Goal: Transaction & Acquisition: Purchase product/service

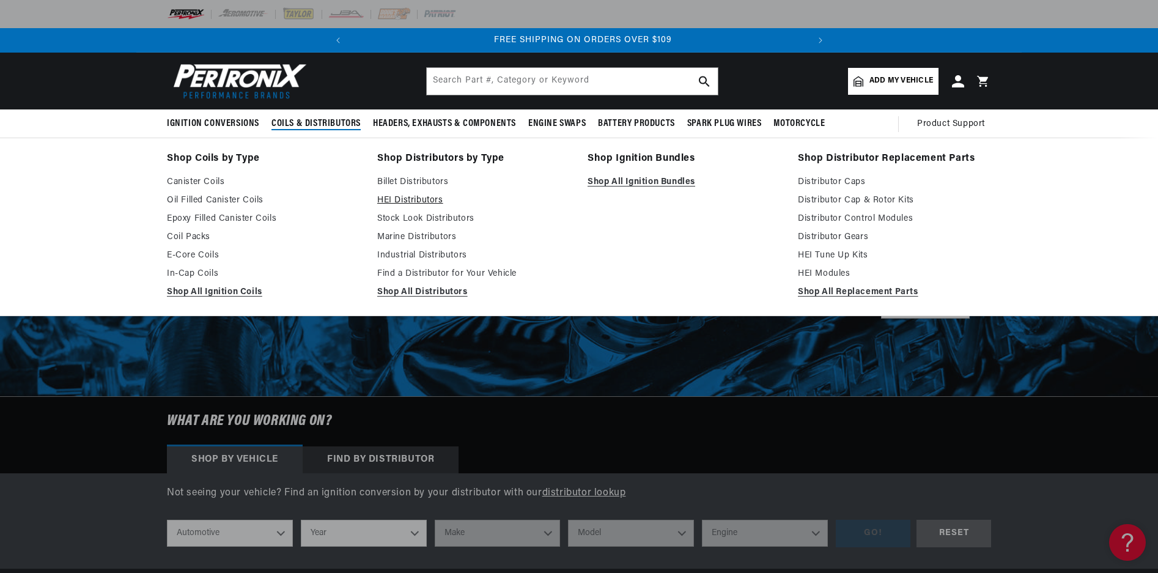
scroll to position [0, 457]
click at [410, 199] on link "HEI Distributors" at bounding box center [473, 200] width 193 height 15
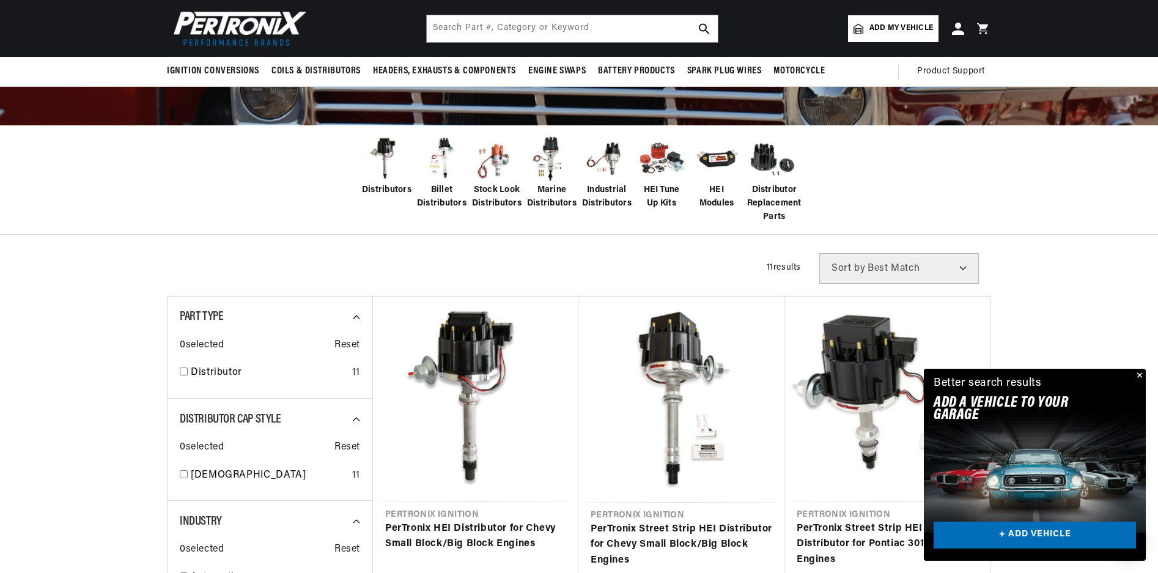
scroll to position [0, 457]
click at [437, 186] on span "Billet Distributors" at bounding box center [442, 197] width 50 height 28
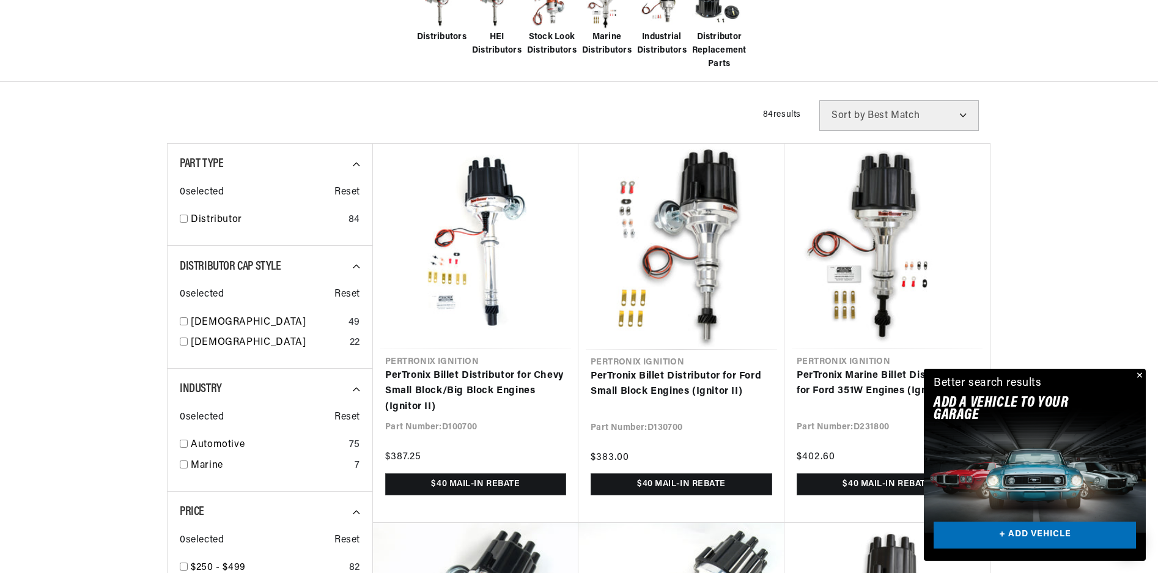
scroll to position [367, 0]
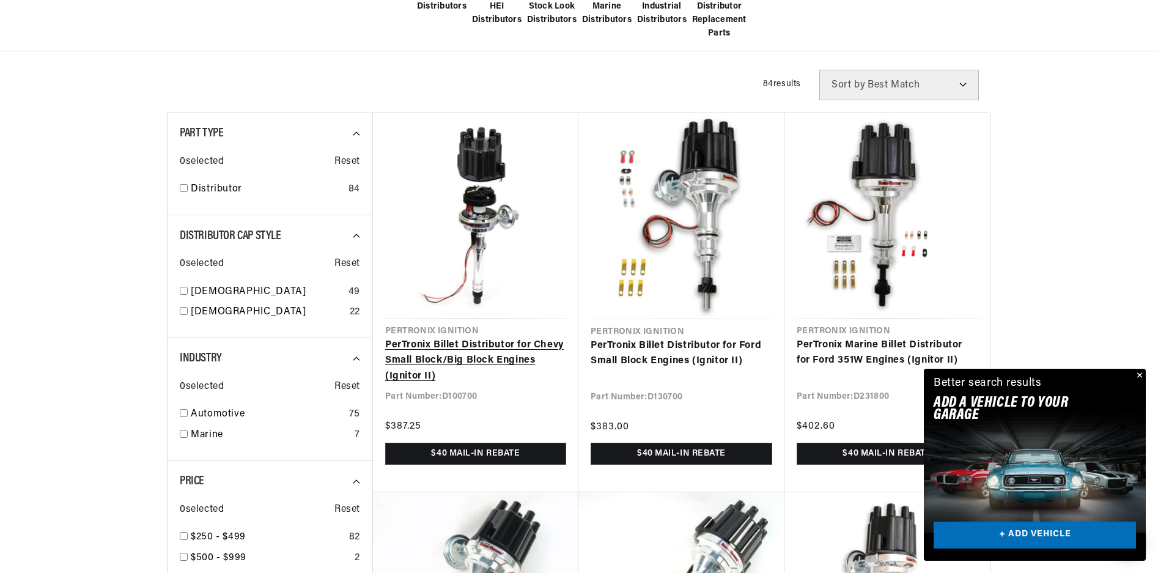
click at [451, 340] on link "PerTronix Billet Distributor for Chevy Small Block/Big Block Engines (Ignitor I…" at bounding box center [475, 361] width 181 height 47
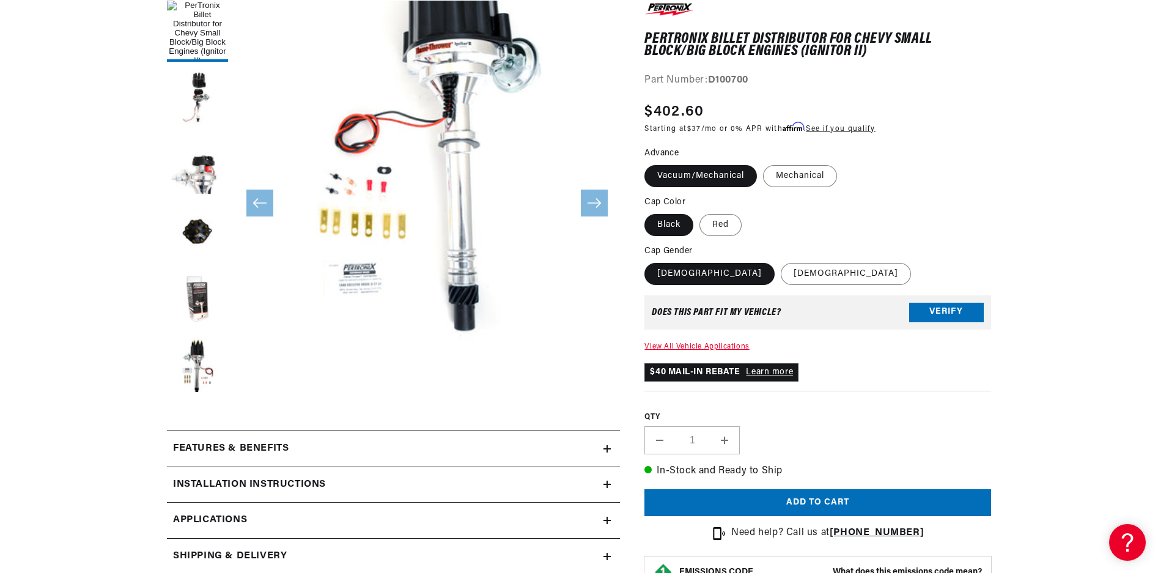
scroll to position [0, 457]
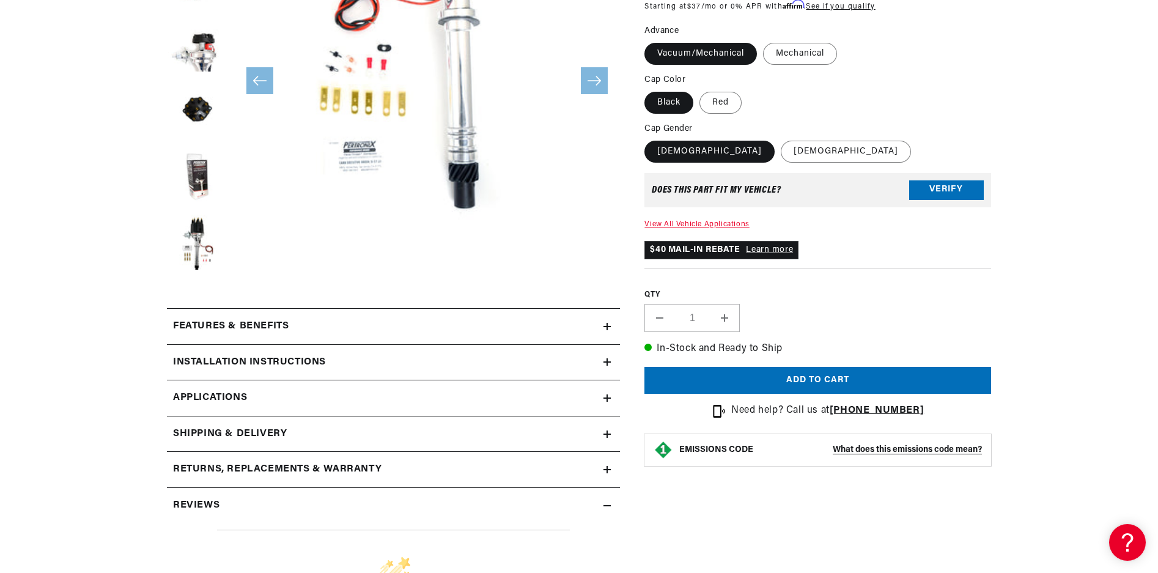
click at [272, 326] on h2 "Features & Benefits" at bounding box center [231, 327] width 116 height 16
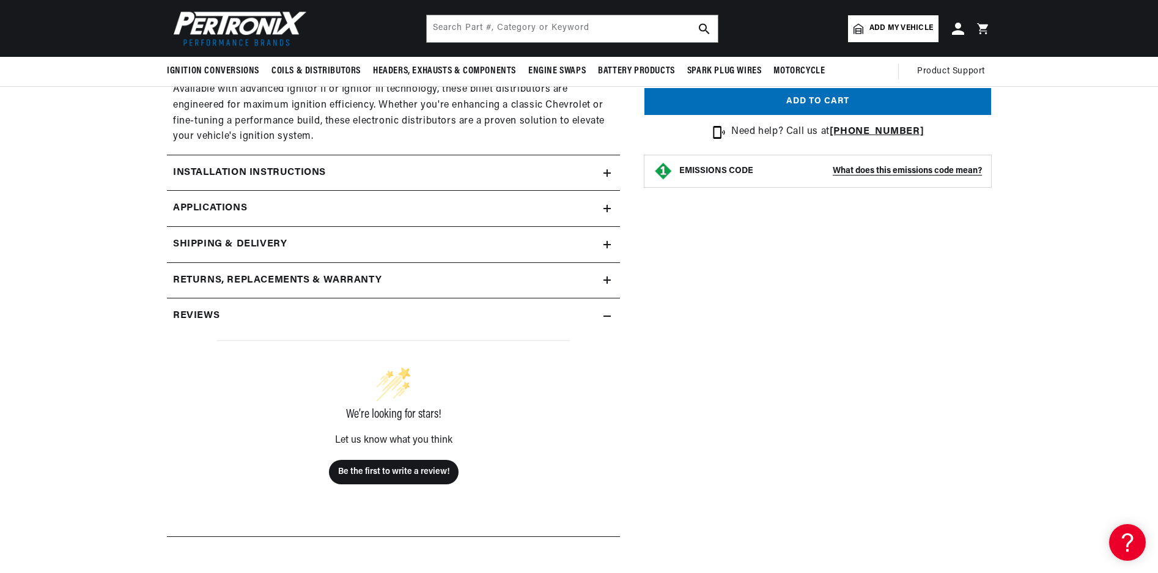
scroll to position [1101, 0]
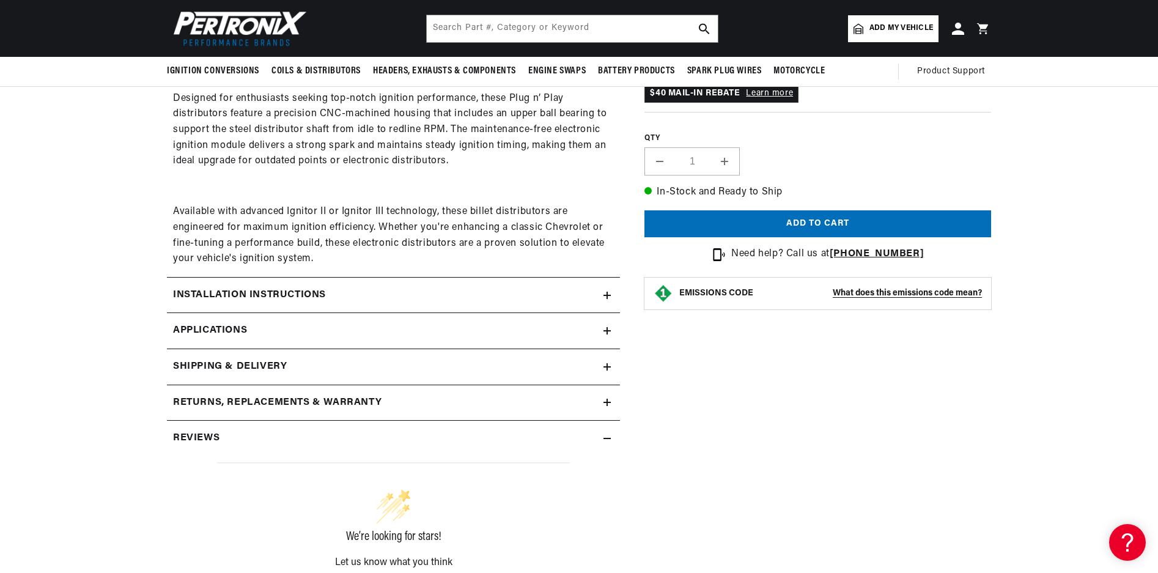
click at [303, 293] on h2 "Installation instructions" at bounding box center [249, 295] width 153 height 16
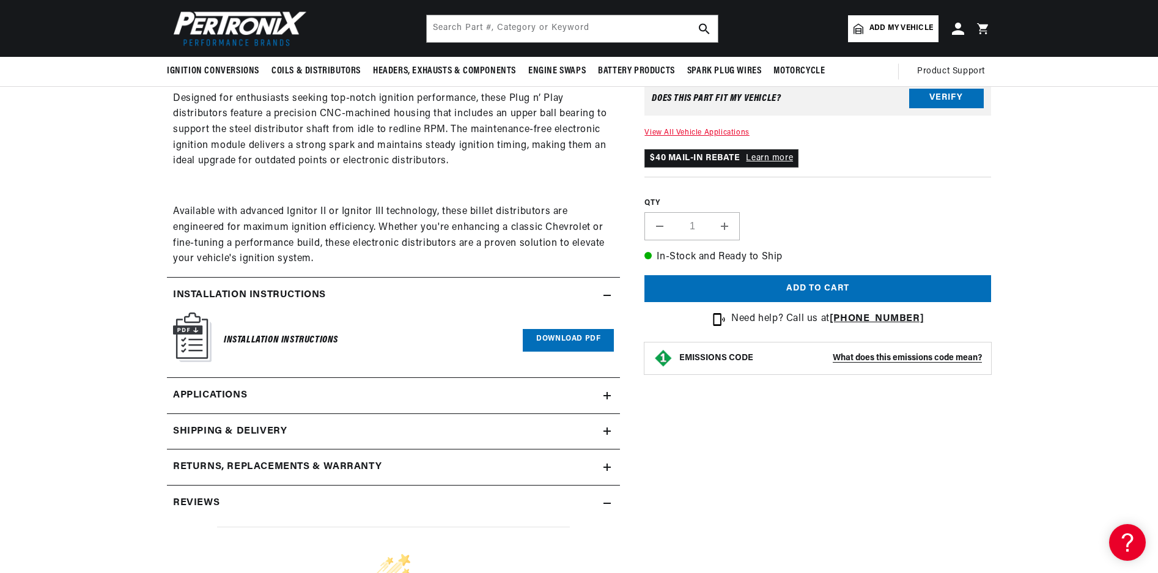
click at [189, 341] on img at bounding box center [192, 337] width 39 height 50
click at [539, 340] on link "Download PDF" at bounding box center [568, 340] width 91 height 23
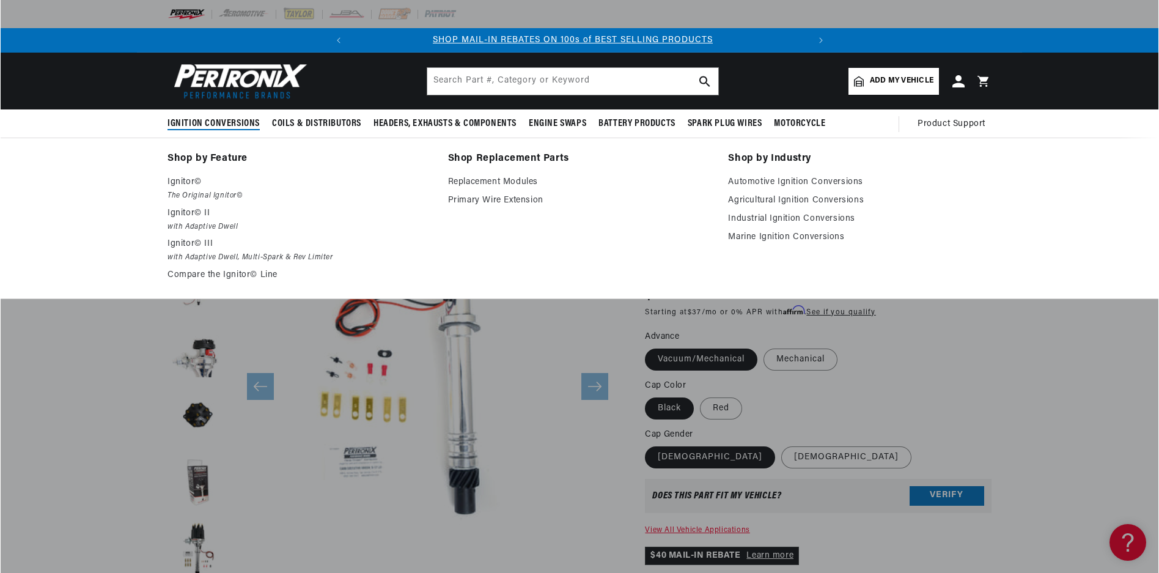
scroll to position [0, 0]
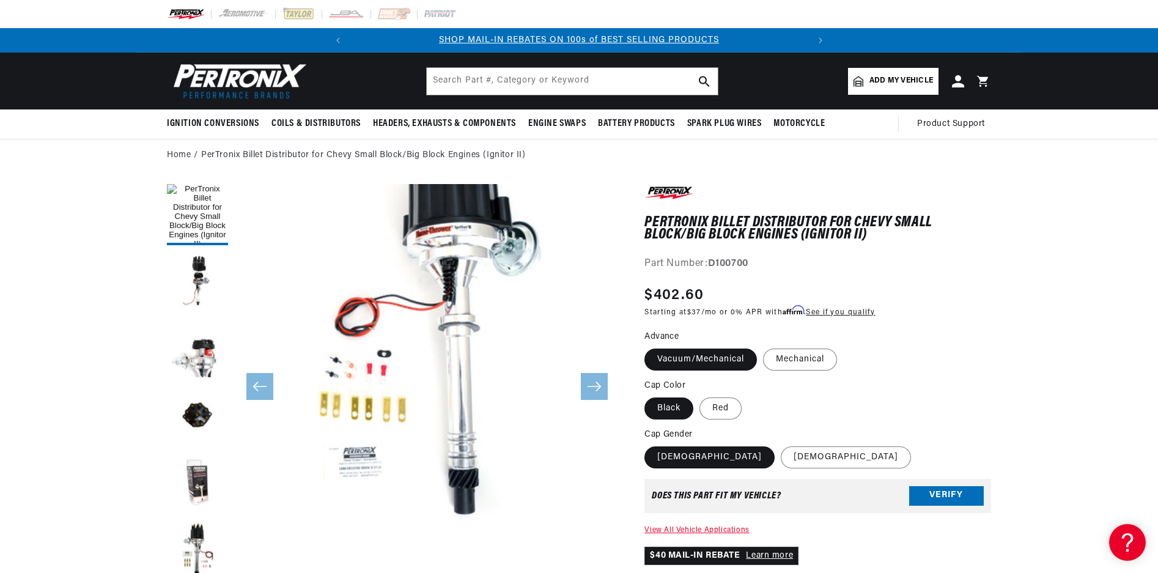
click at [196, 567] on button "Open media 1 in modal" at bounding box center [196, 567] width 0 height 0
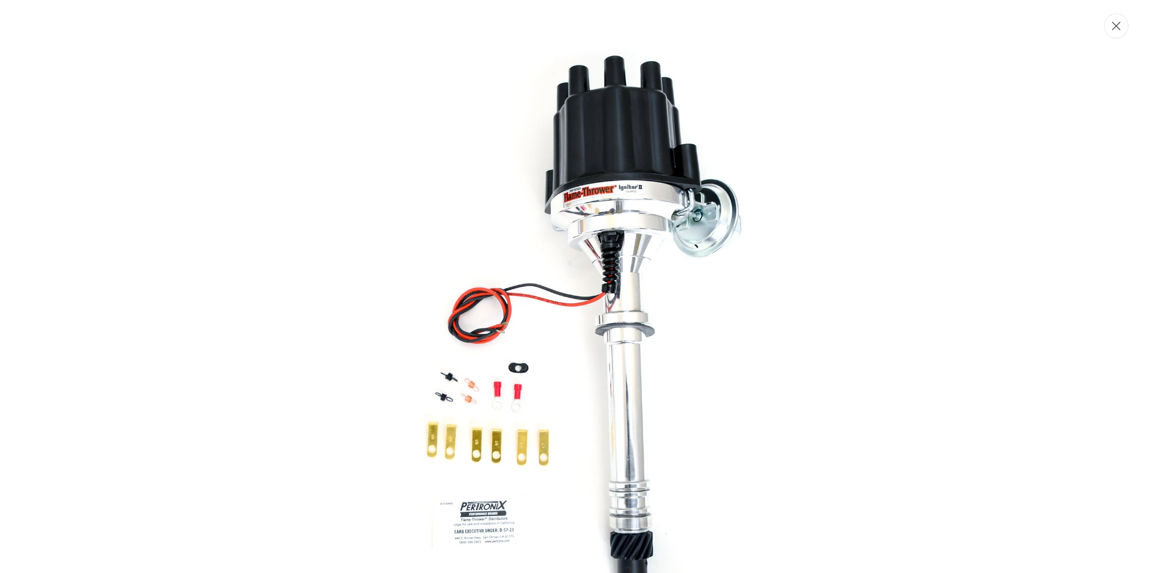
click at [1110, 26] on button "Close" at bounding box center [1116, 25] width 24 height 25
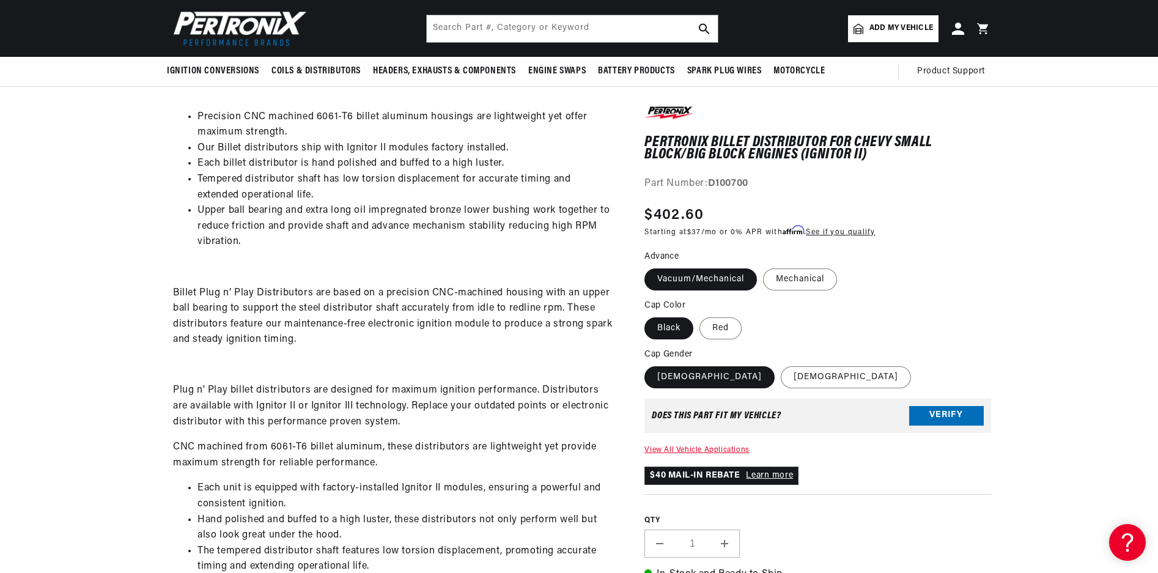
scroll to position [245, 0]
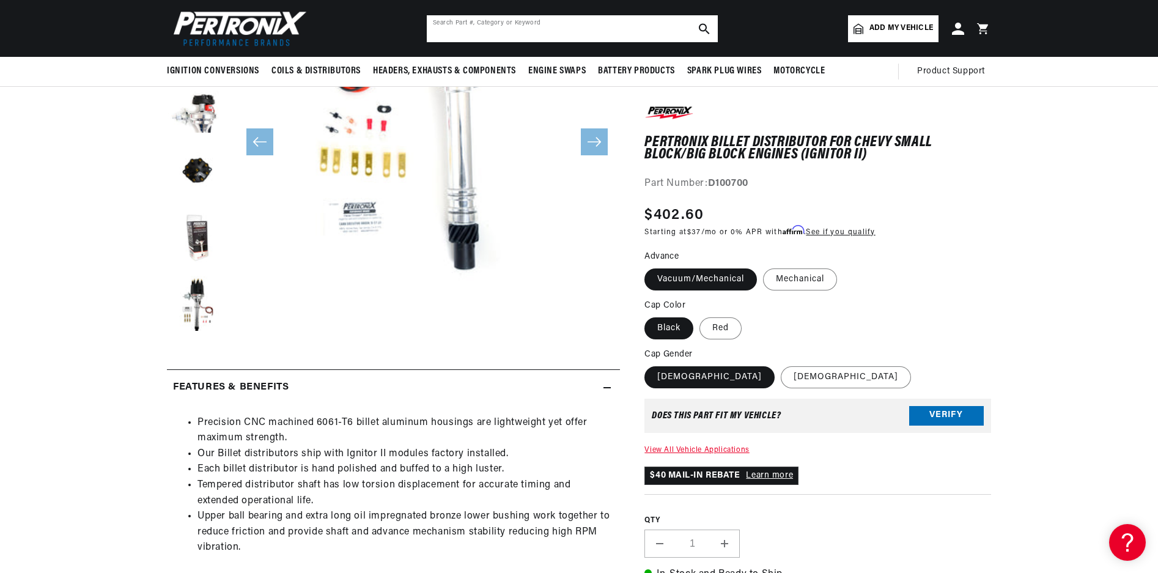
click at [441, 30] on input "text" at bounding box center [572, 28] width 291 height 27
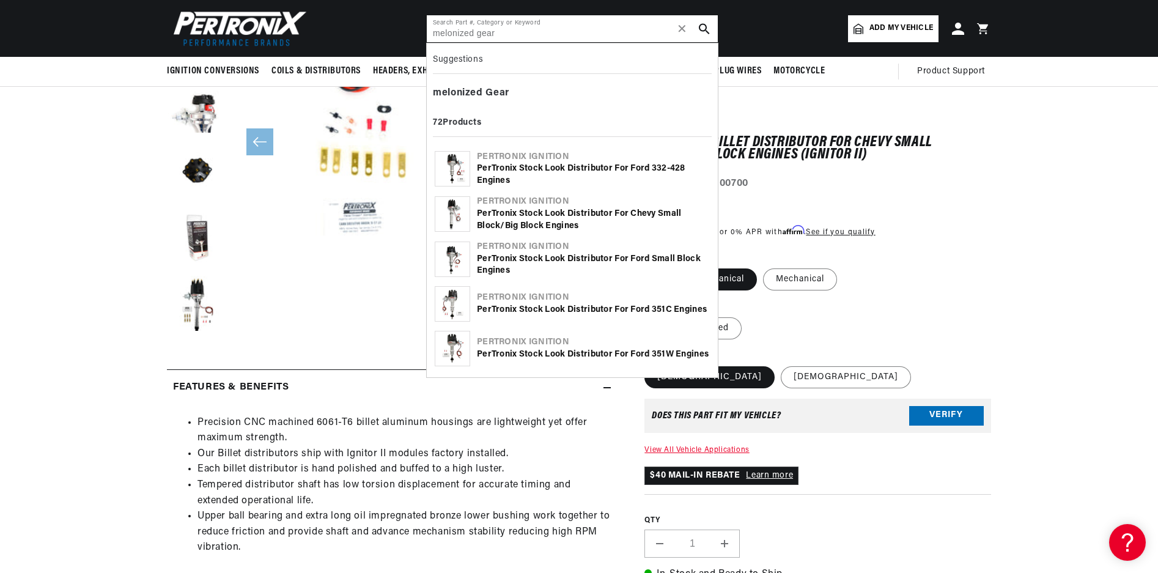
type input "melonized gear"
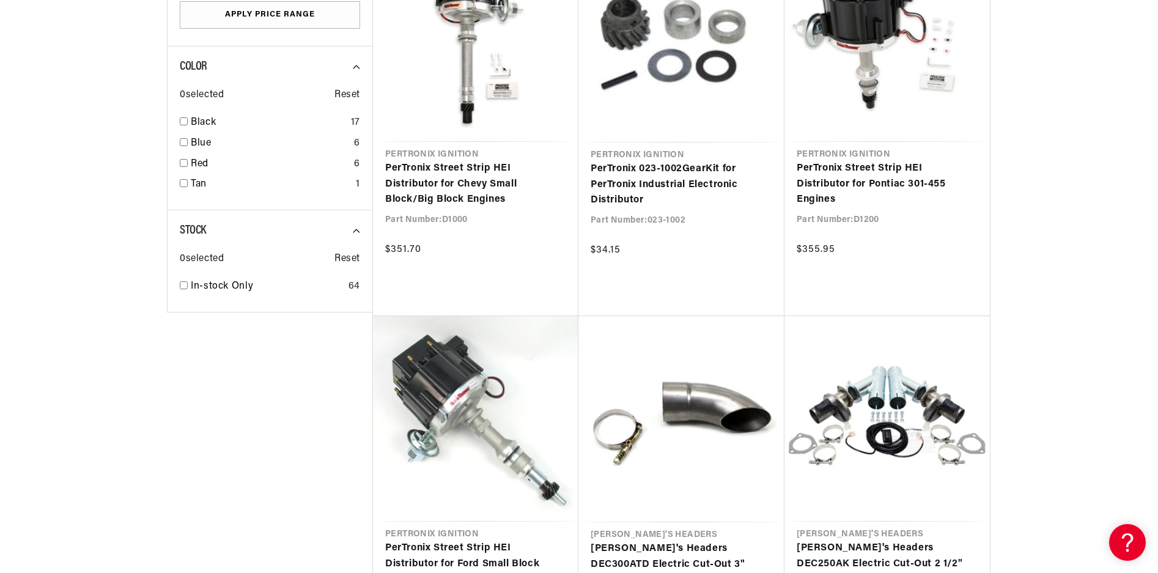
scroll to position [0, 457]
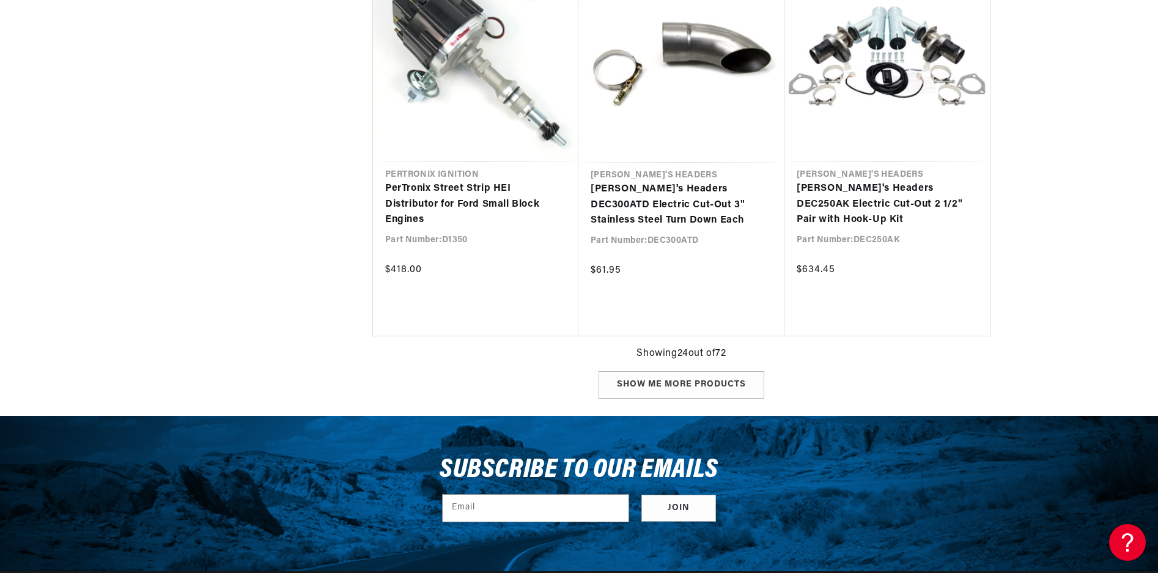
type input "gear"
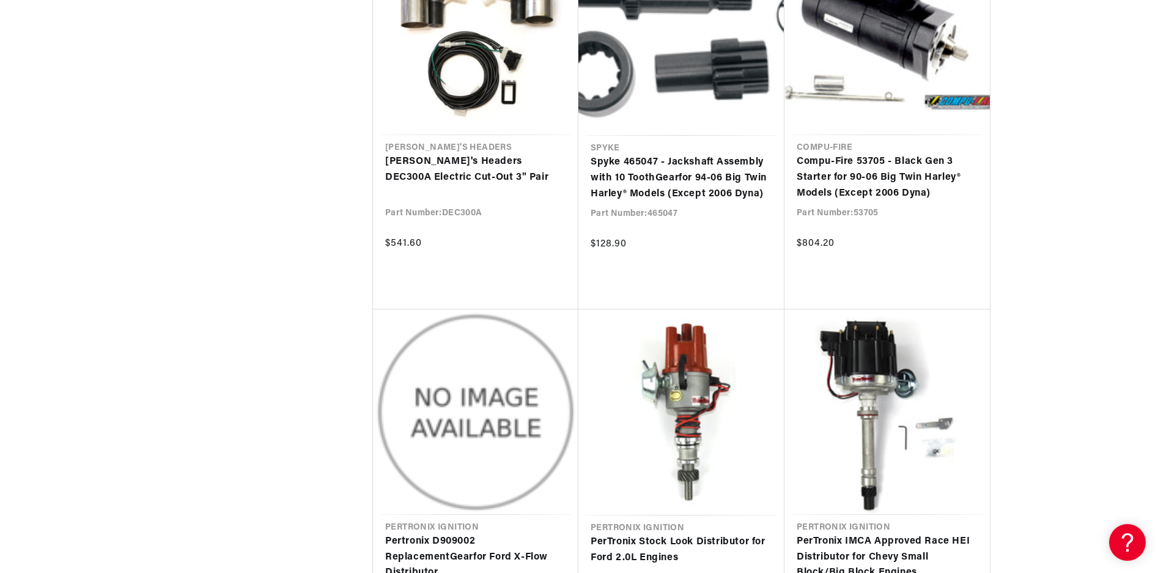
scroll to position [4280, 0]
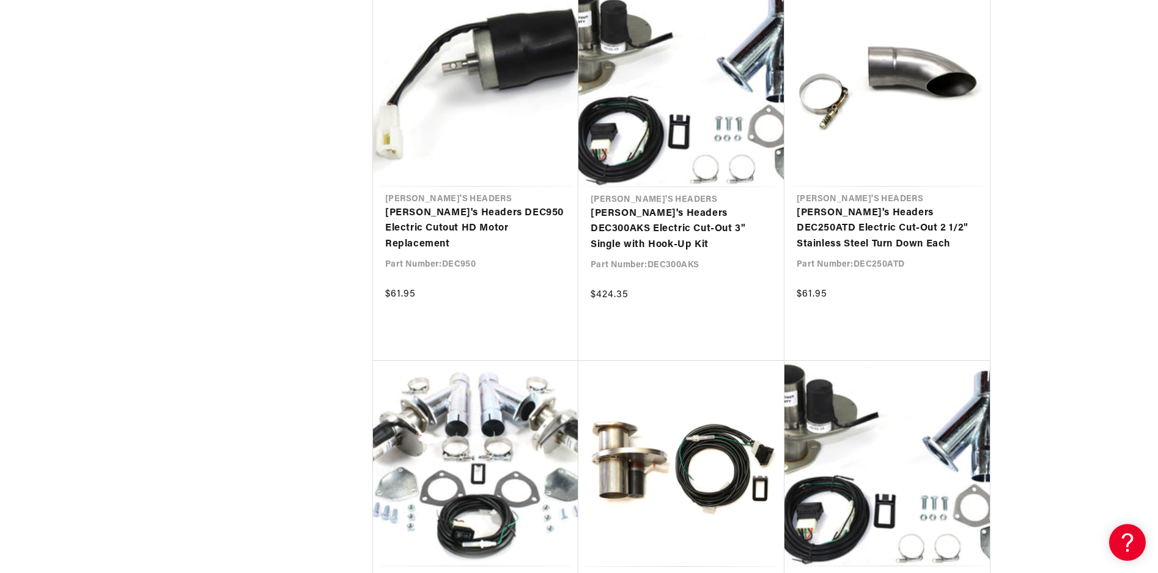
scroll to position [5931, 0]
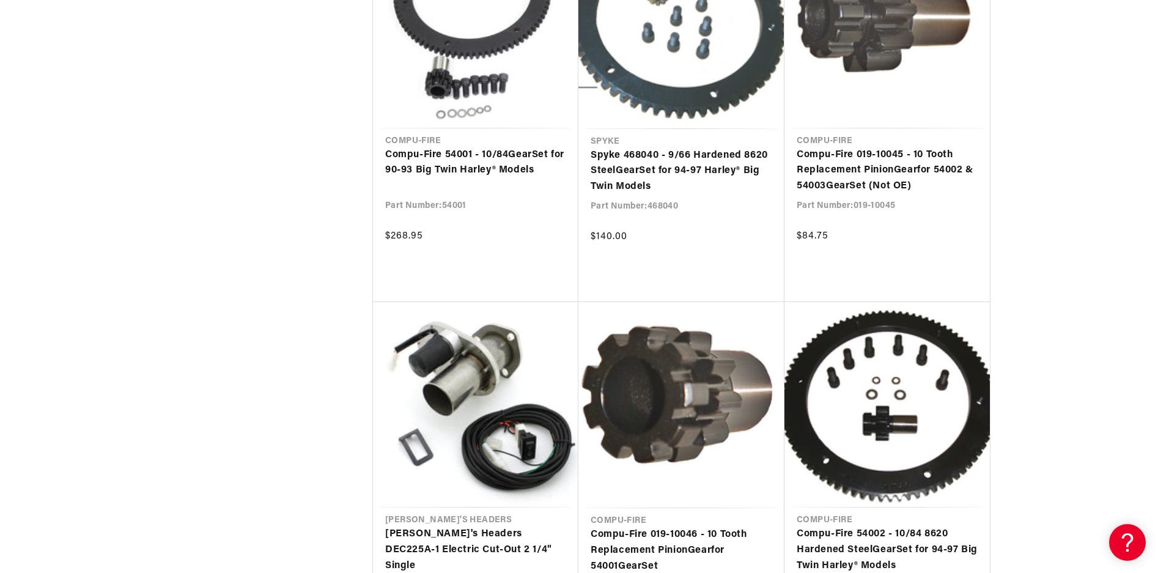
scroll to position [6420, 0]
